Goal: Information Seeking & Learning: Find specific fact

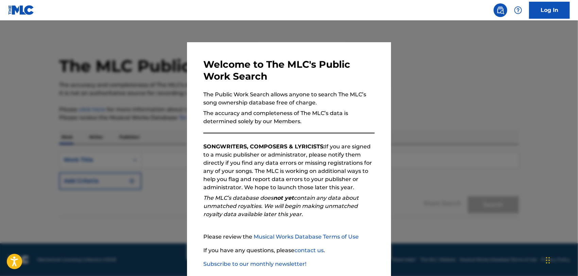
click at [411, 91] on div at bounding box center [289, 158] width 578 height 276
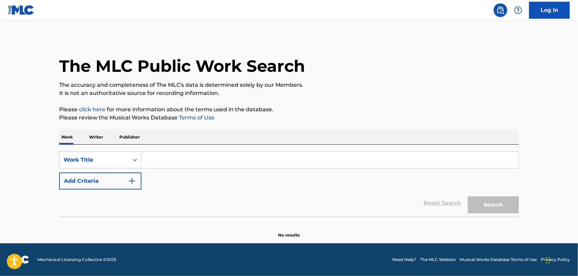
click at [158, 157] on input "Search Form" at bounding box center [330, 160] width 377 height 16
type input "[PERSON_NAME] mio"
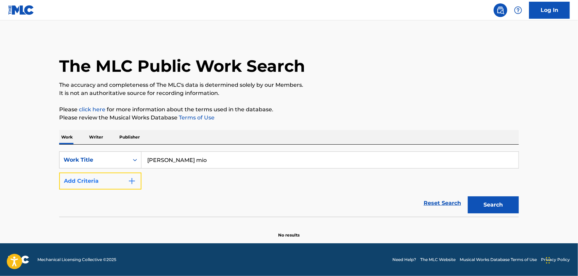
click at [134, 181] on img "Search Form" at bounding box center [132, 181] width 8 height 8
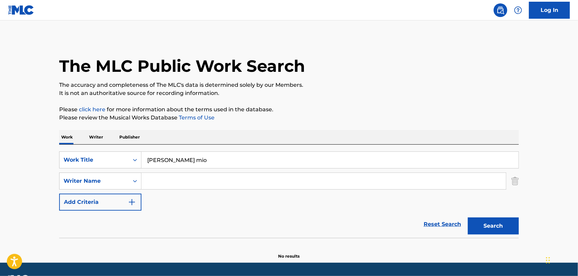
click at [161, 186] on input "Search Form" at bounding box center [324, 181] width 365 height 16
type input "[PERSON_NAME]"
click at [507, 230] on button "Search" at bounding box center [493, 225] width 51 height 17
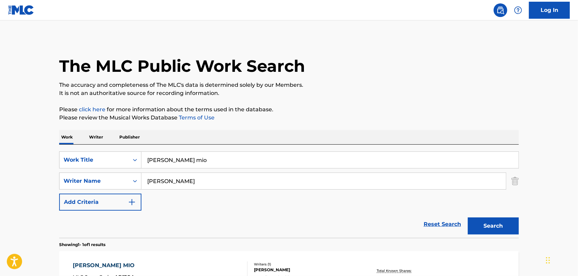
scroll to position [66, 0]
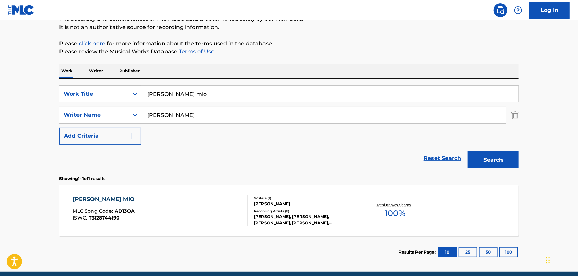
click at [98, 198] on div "[PERSON_NAME] MIO" at bounding box center [105, 199] width 65 height 8
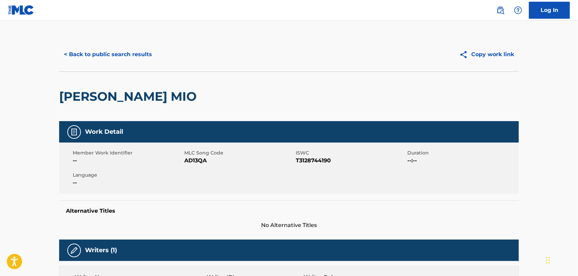
click at [256, 10] on nav "Log In" at bounding box center [289, 10] width 578 height 20
